Goal: Task Accomplishment & Management: Manage account settings

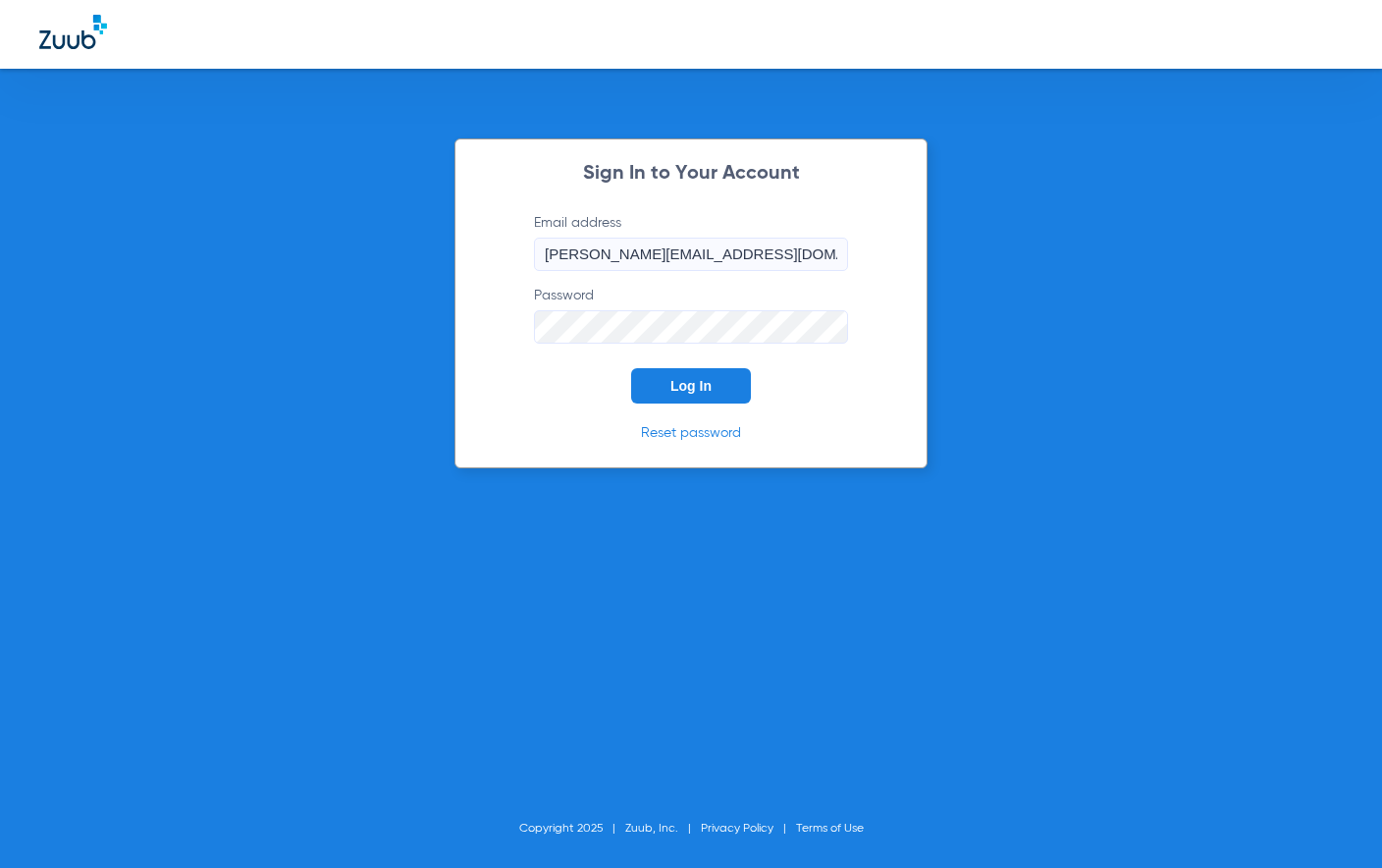
click at [690, 381] on span "Log In" at bounding box center [691, 386] width 42 height 16
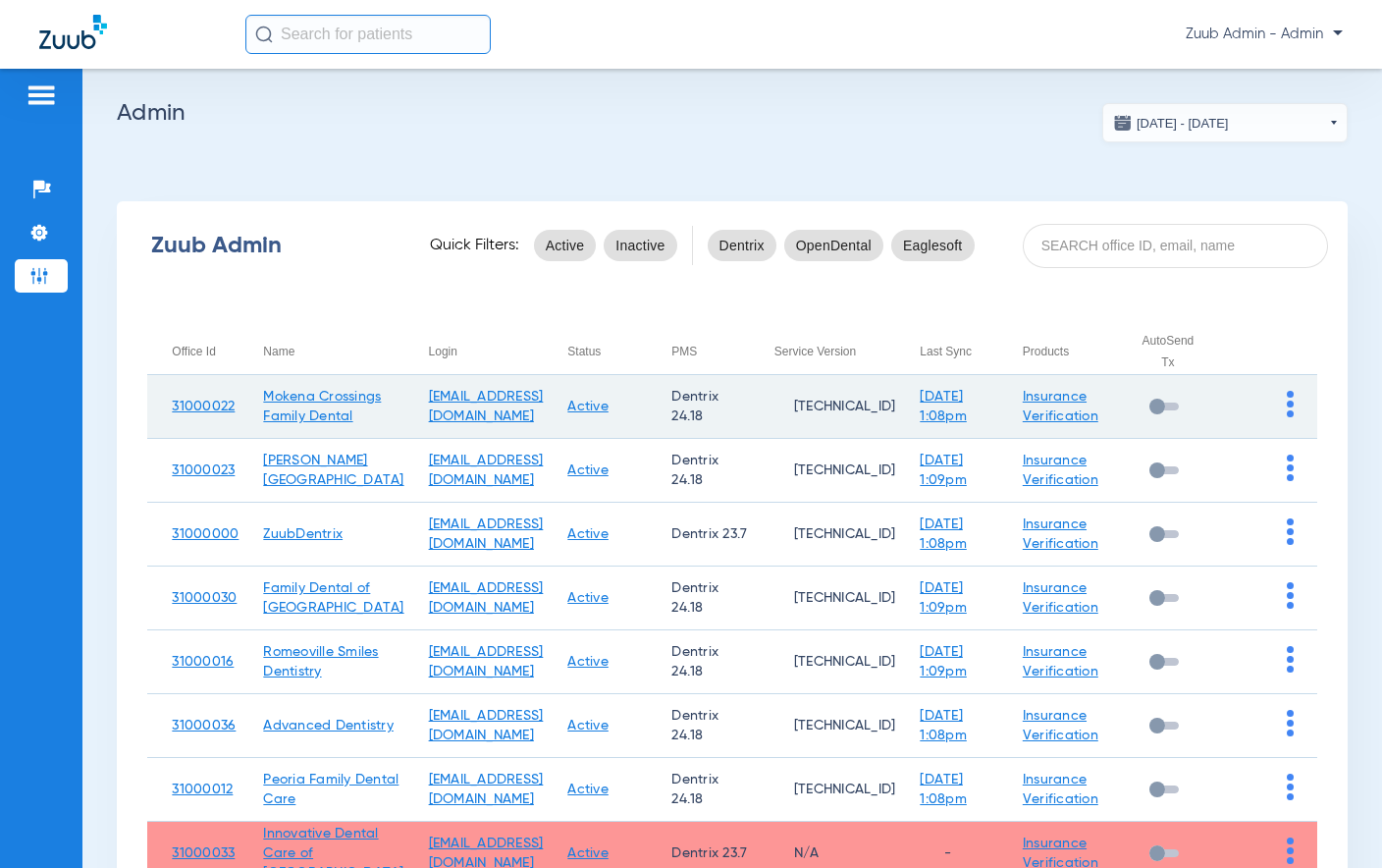
click at [1280, 411] on td at bounding box center [1268, 407] width 97 height 63
click at [1281, 411] on td at bounding box center [1268, 407] width 97 height 63
click at [1292, 414] on img at bounding box center [1290, 404] width 7 height 27
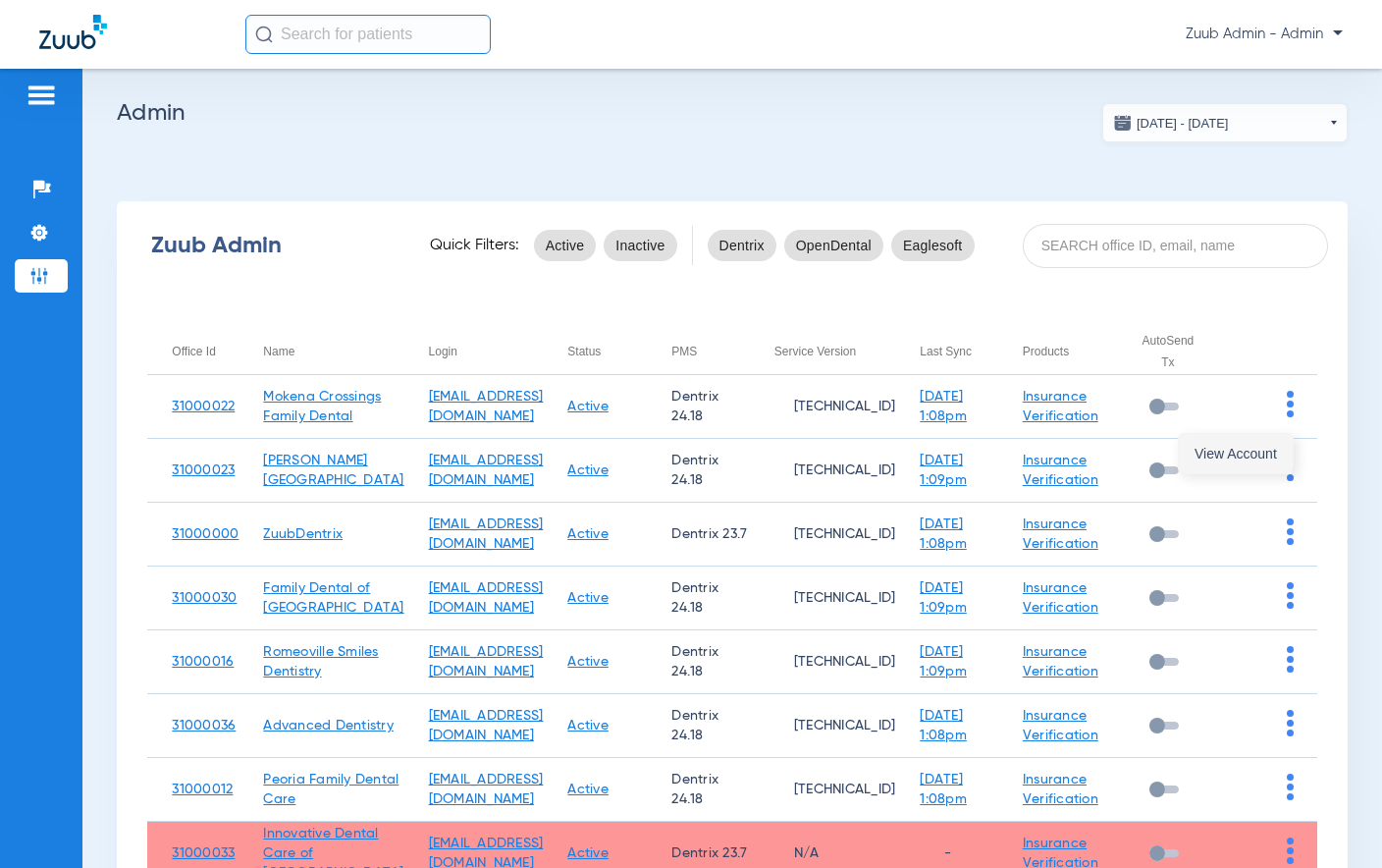
click at [1281, 461] on button "View Account" at bounding box center [1235, 453] width 114 height 40
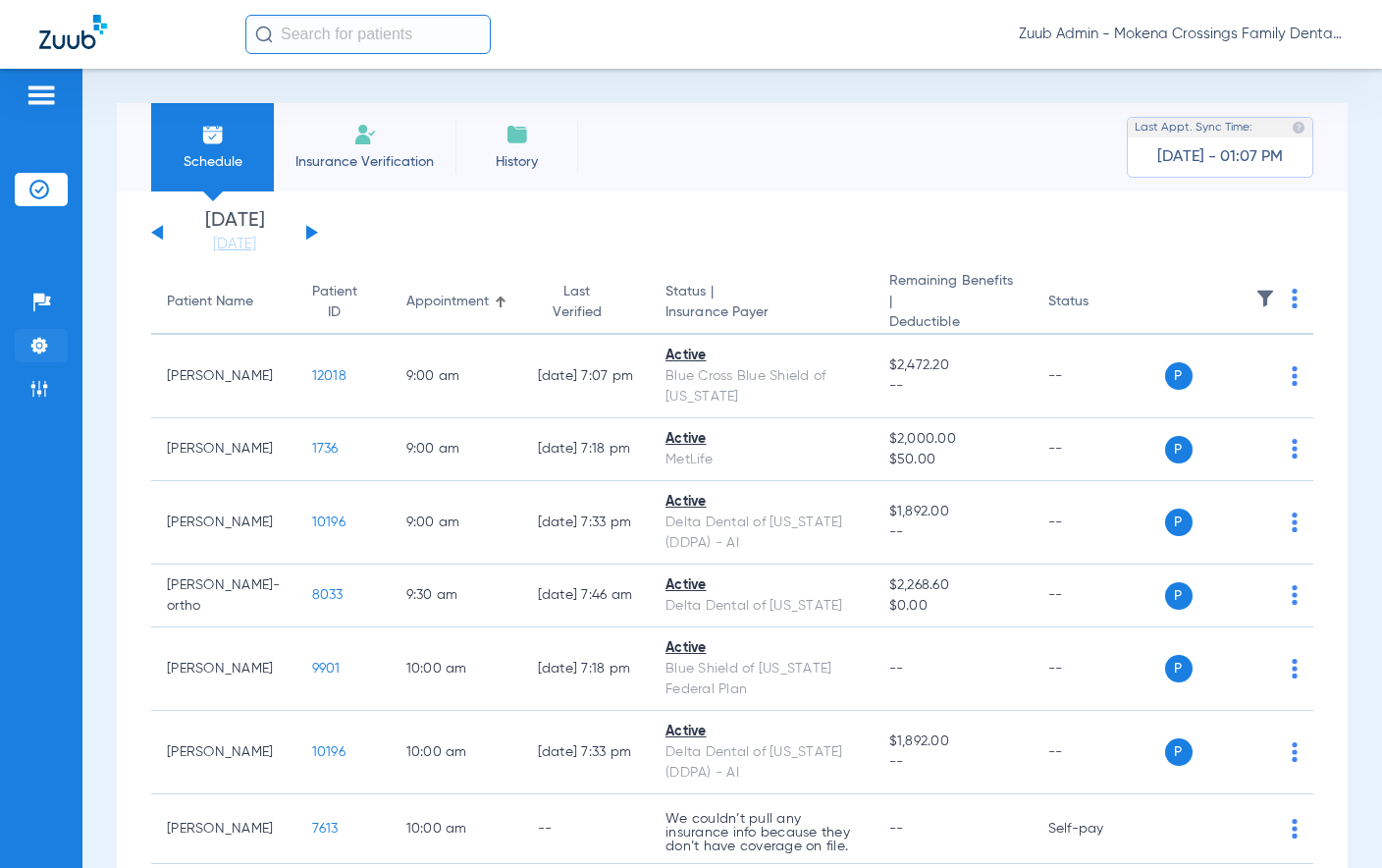
click at [31, 329] on li "Settings" at bounding box center [42, 345] width 53 height 34
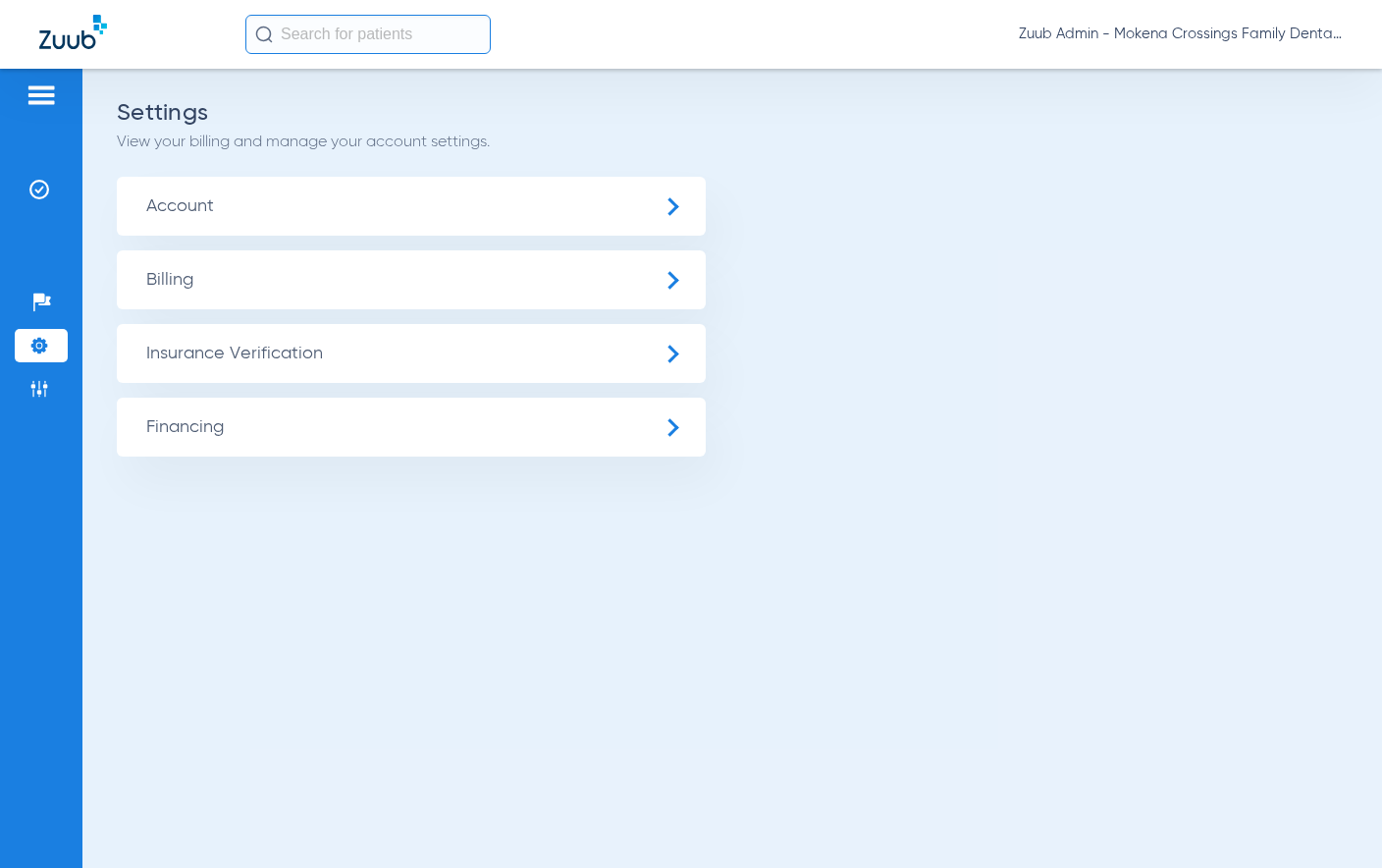
click at [297, 364] on span "Insurance Verification" at bounding box center [411, 353] width 589 height 59
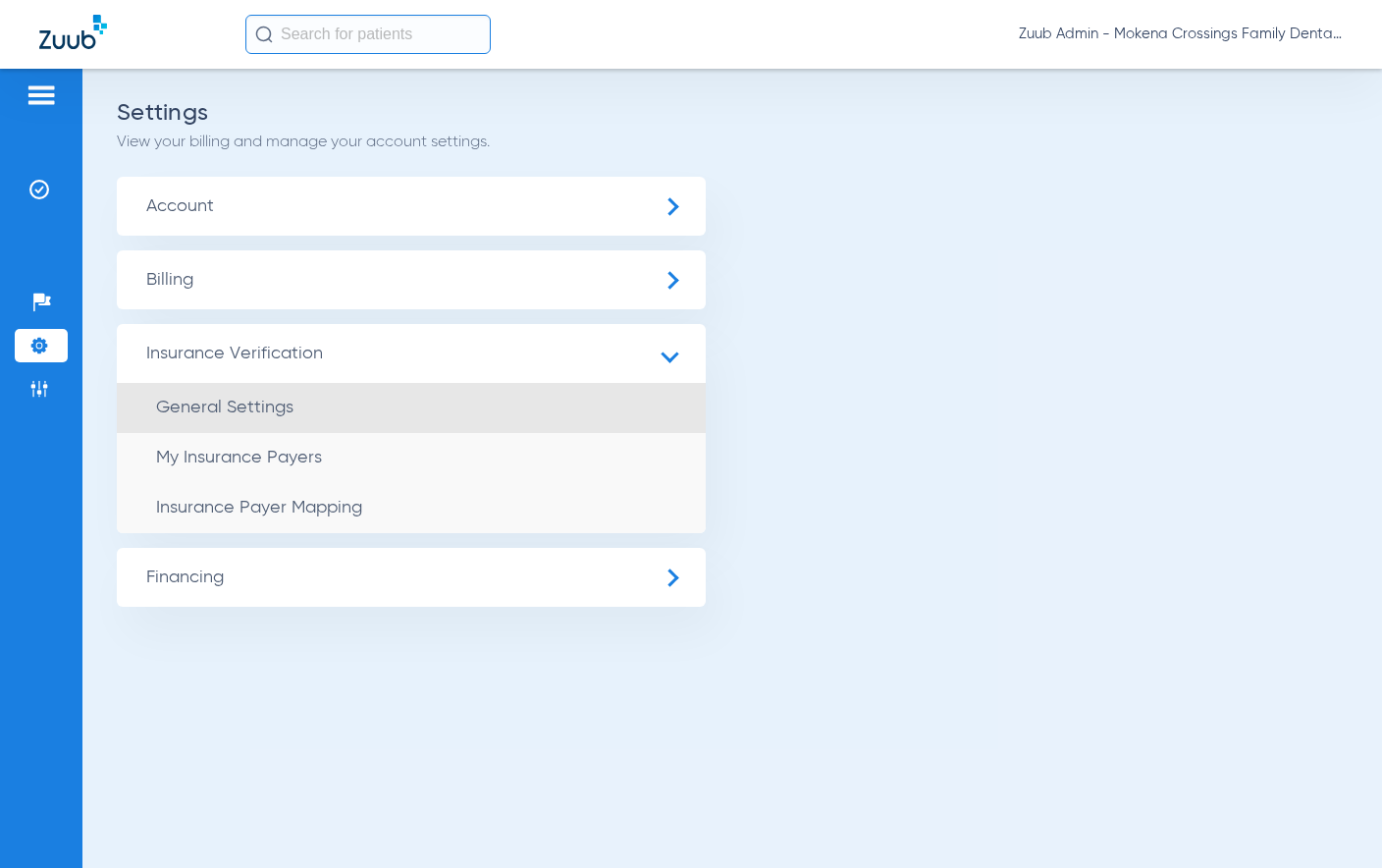
click at [297, 394] on li "General Settings" at bounding box center [411, 408] width 589 height 50
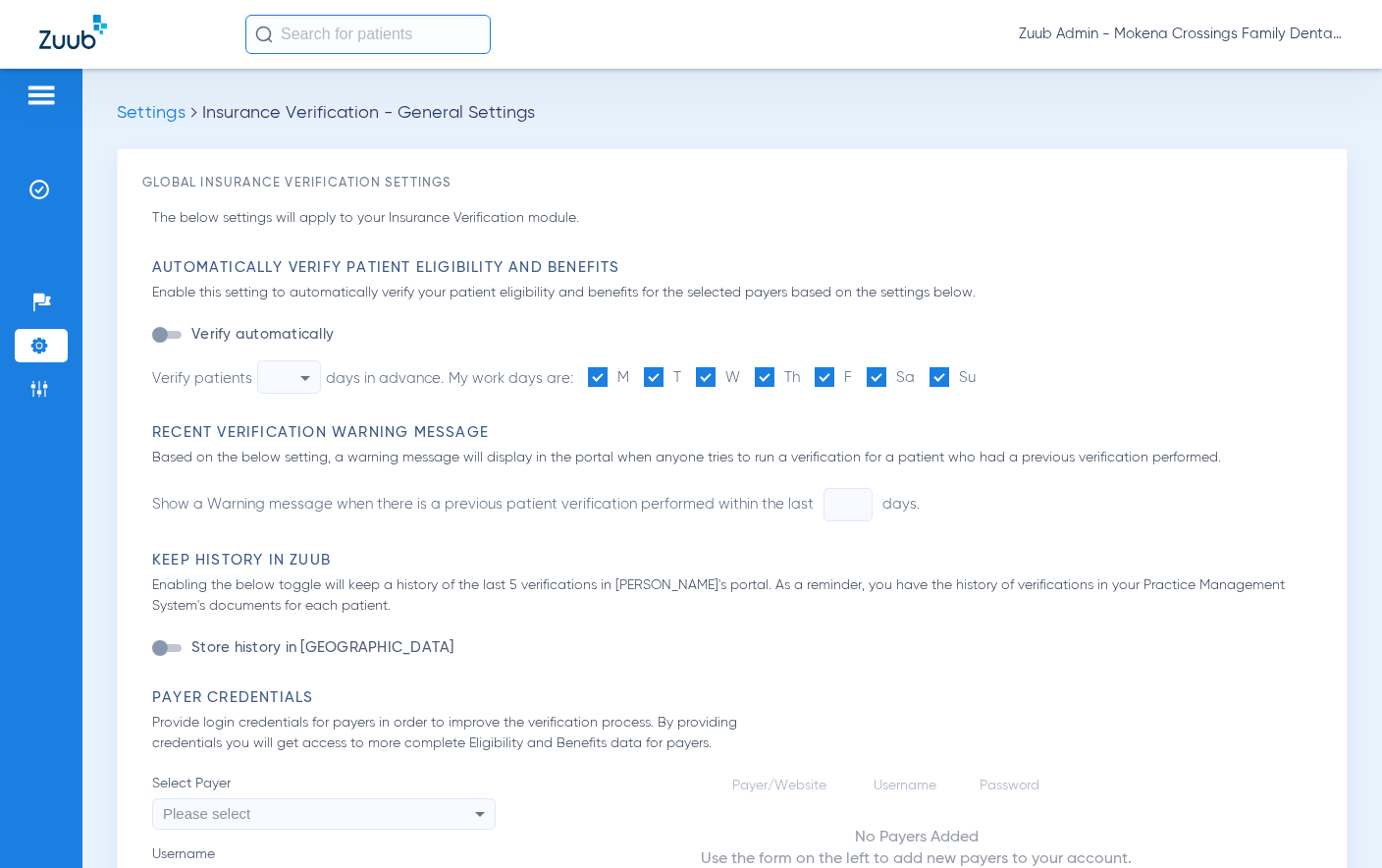
type input "1"
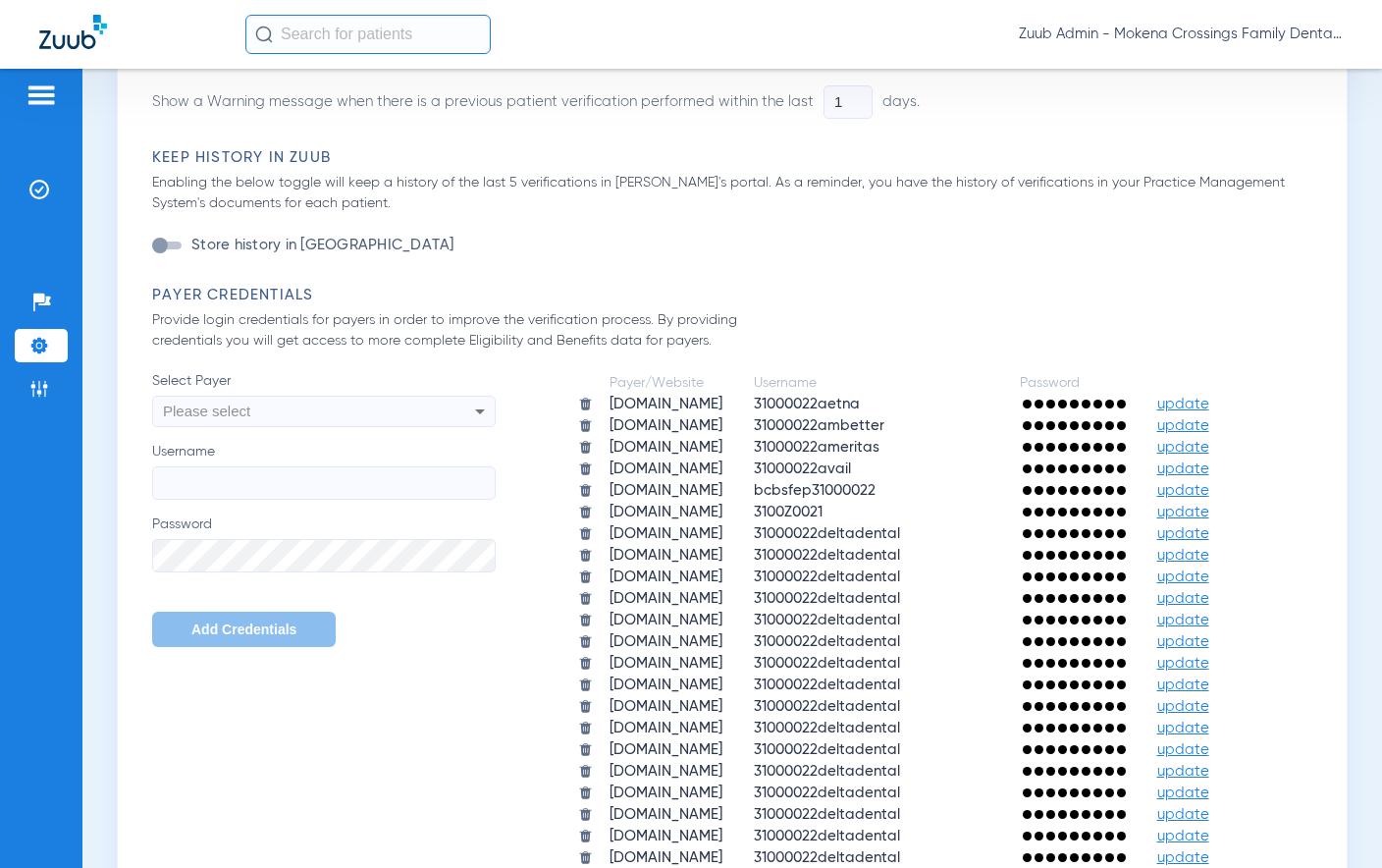
scroll to position [816, 0]
